Goal: Information Seeking & Learning: Learn about a topic

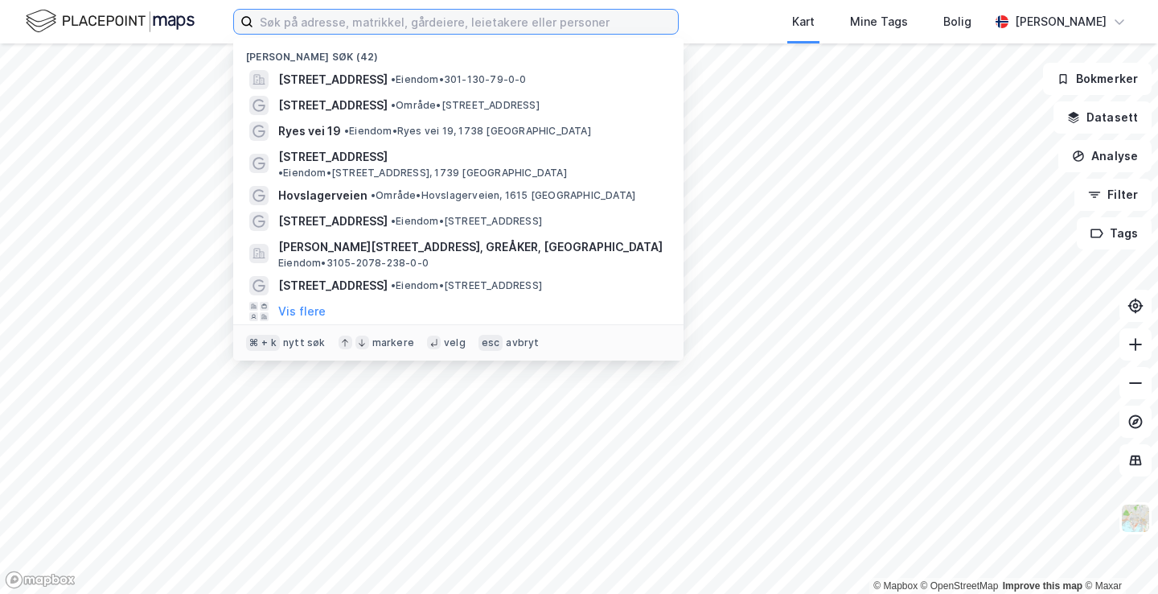
click at [411, 23] on input at bounding box center [465, 22] width 425 height 24
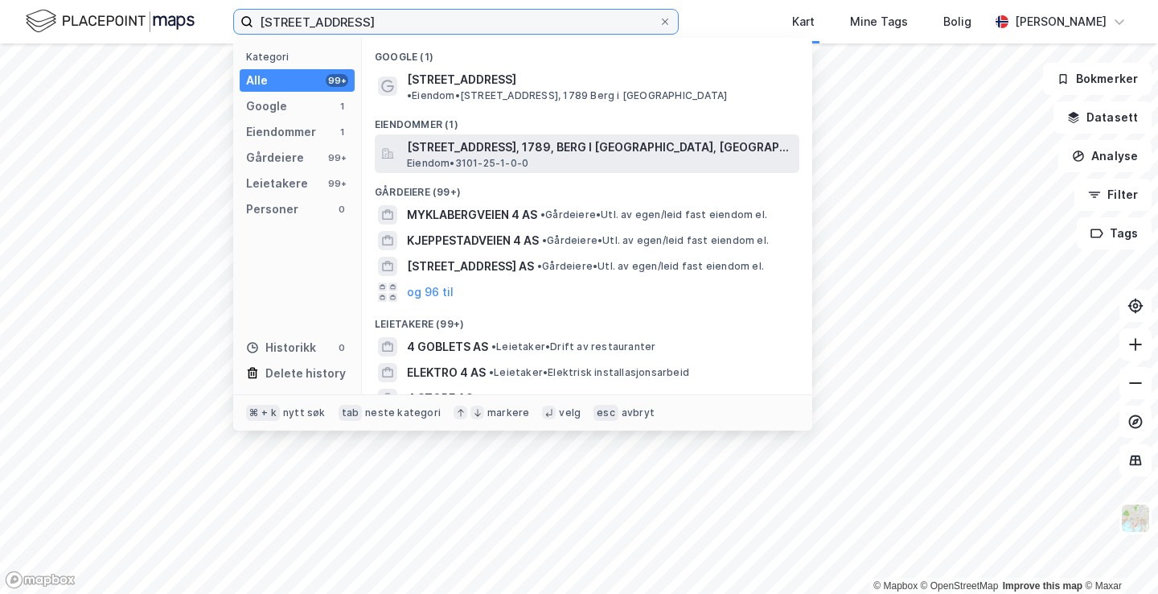
type input "[STREET_ADDRESS]"
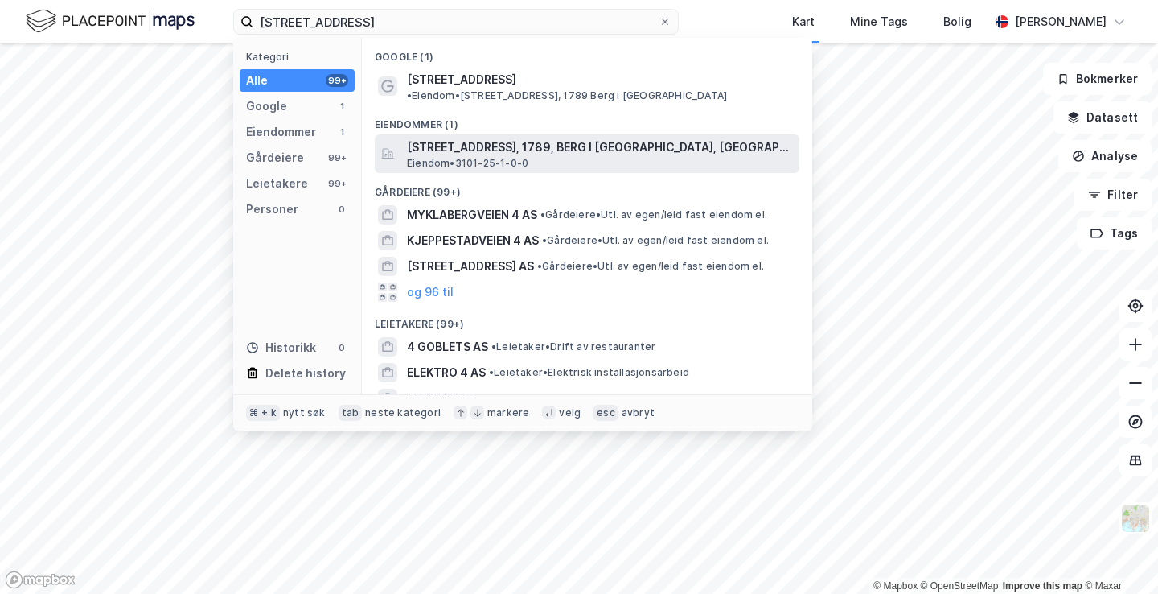
click at [504, 138] on span "[STREET_ADDRESS], 1789, BERG I [GEOGRAPHIC_DATA], [GEOGRAPHIC_DATA]" at bounding box center [600, 147] width 386 height 19
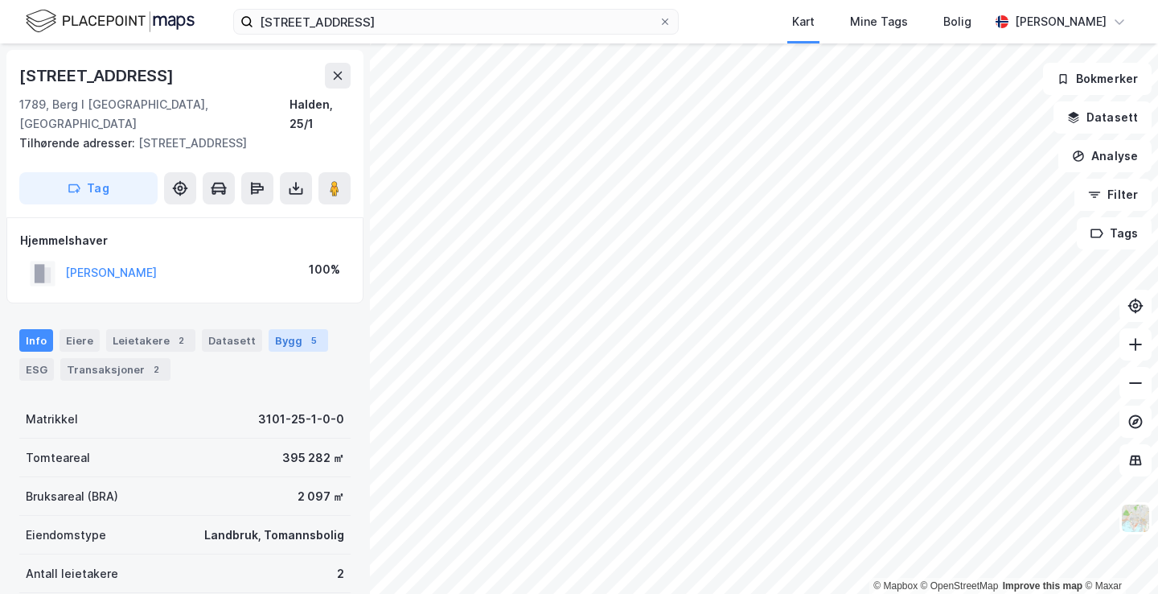
click at [288, 329] on div "Bygg 5" at bounding box center [299, 340] width 60 height 23
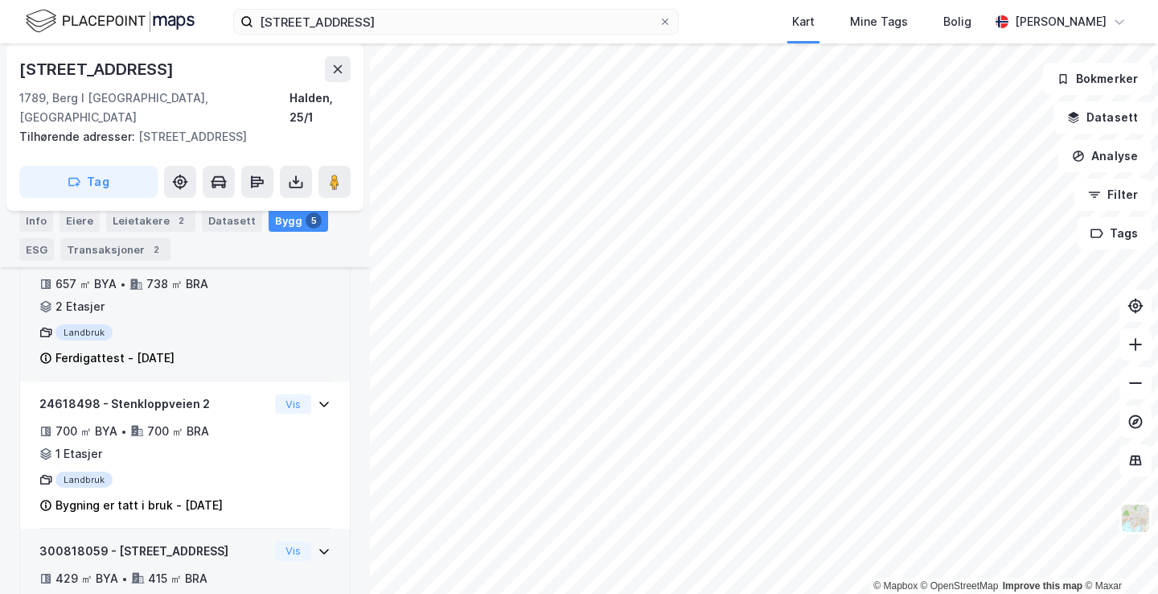
scroll to position [519, 0]
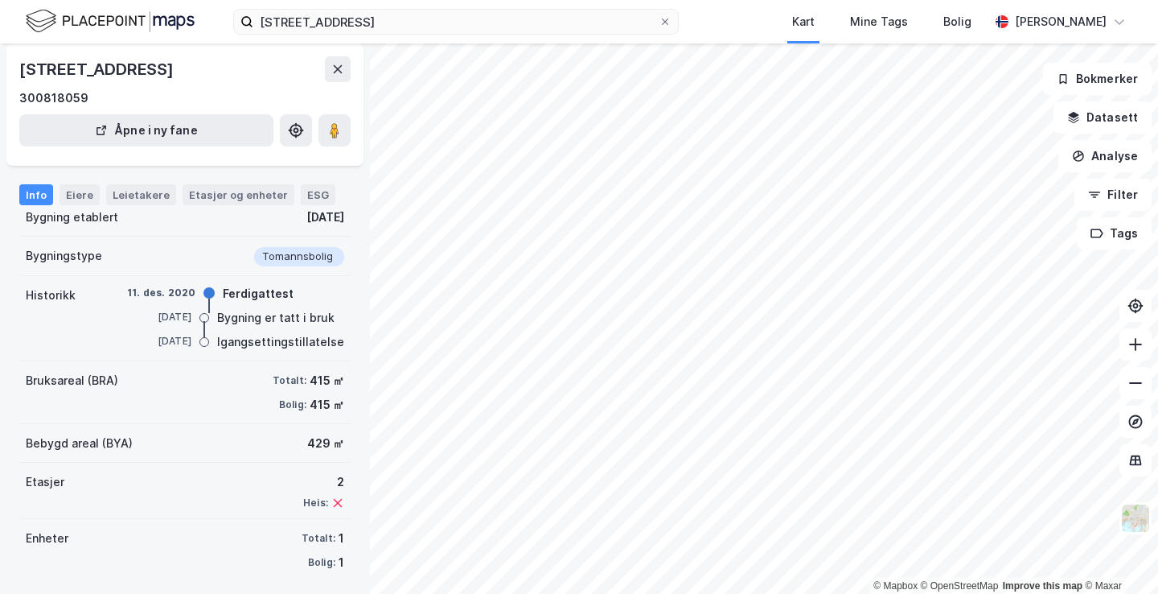
click at [250, 406] on div "Bruksareal (BRA) Totalt: 415 ㎡ Bolig: 415 ㎡" at bounding box center [184, 392] width 331 height 63
